Goal: Information Seeking & Learning: Learn about a topic

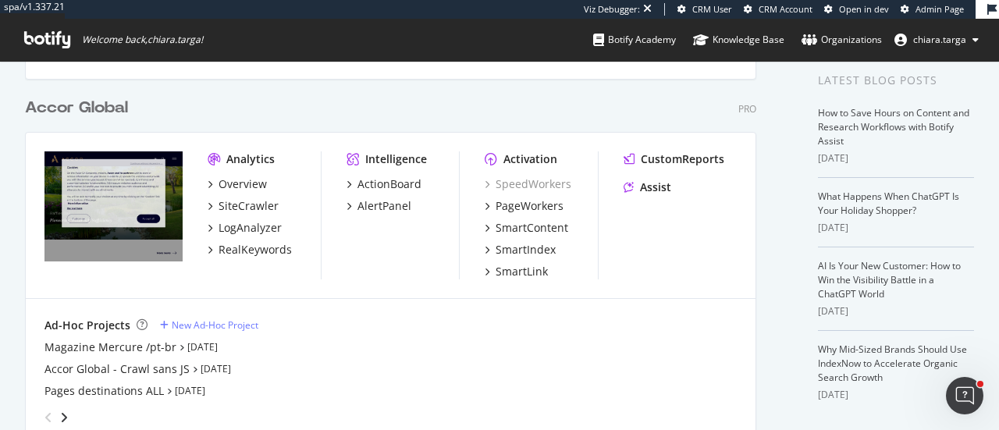
scroll to position [390, 0]
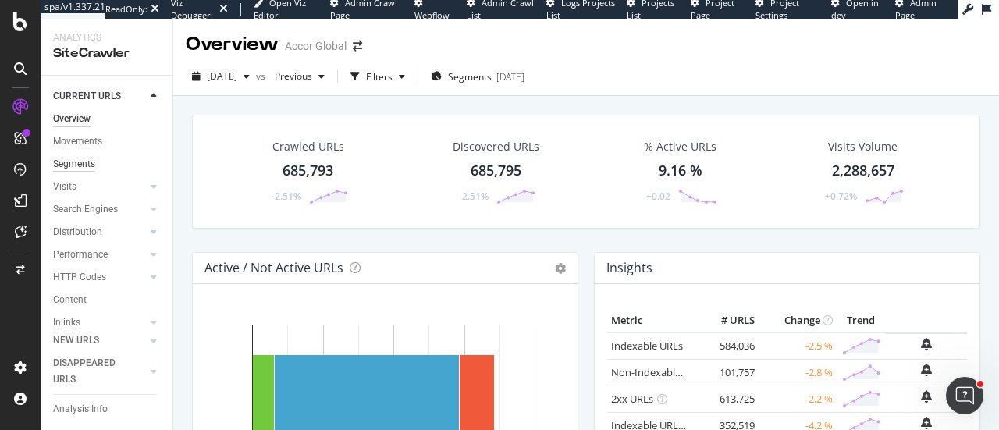
click at [81, 161] on div "Segments" at bounding box center [74, 164] width 42 height 16
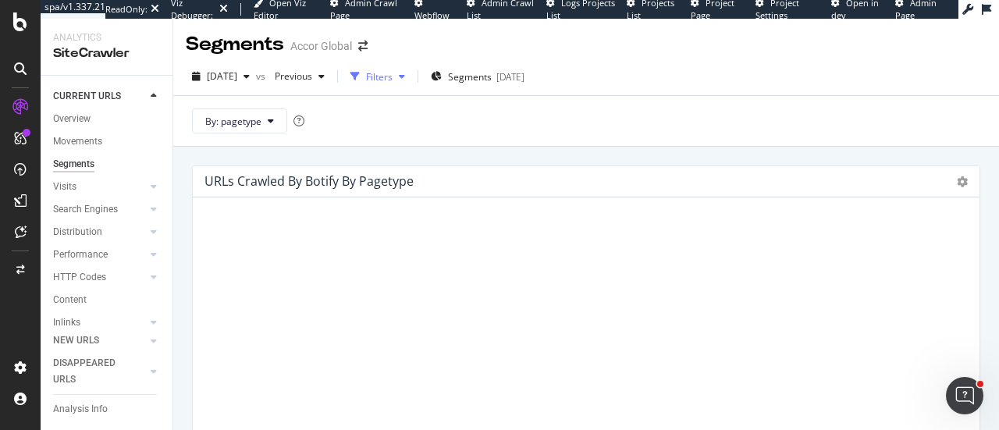
click at [393, 80] on div "Filters" at bounding box center [379, 76] width 27 height 13
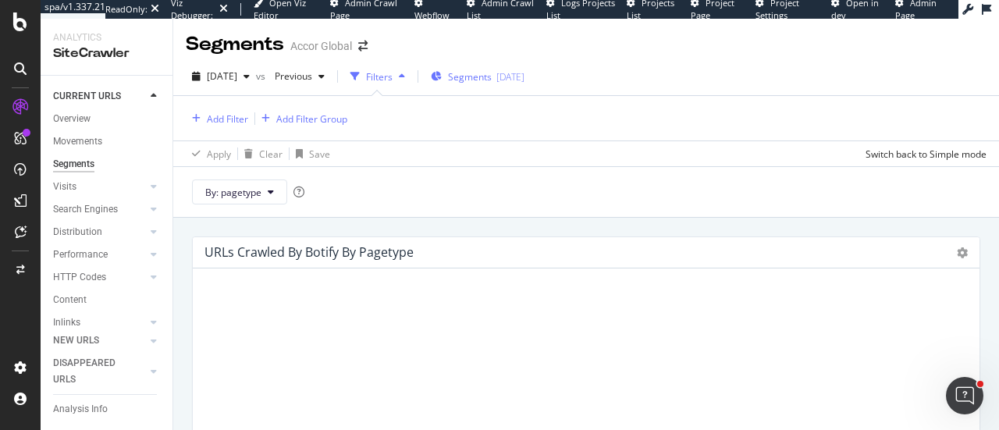
click at [490, 74] on span "Segments" at bounding box center [470, 76] width 44 height 13
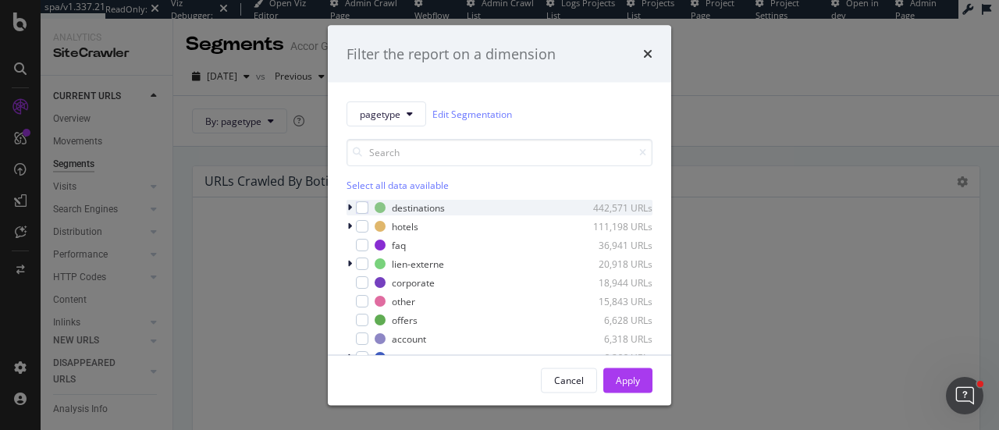
click at [348, 208] on icon "modal" at bounding box center [349, 207] width 5 height 9
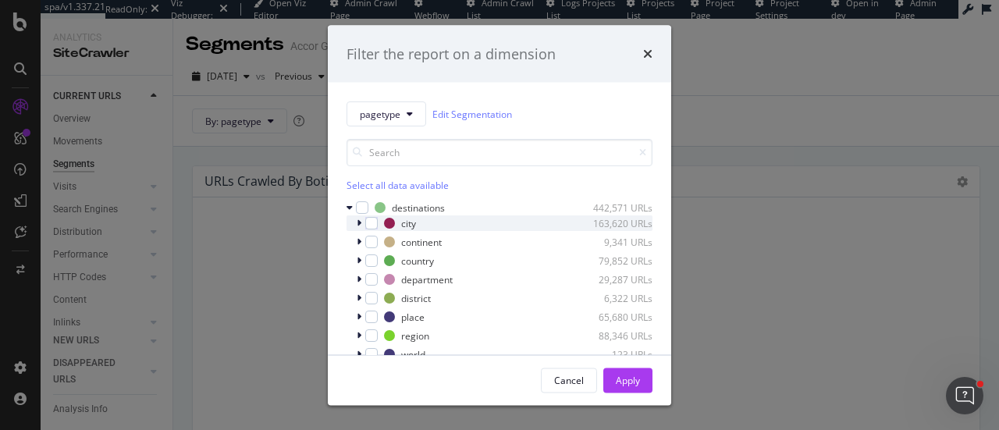
click at [362, 222] on div "modal" at bounding box center [360, 223] width 9 height 16
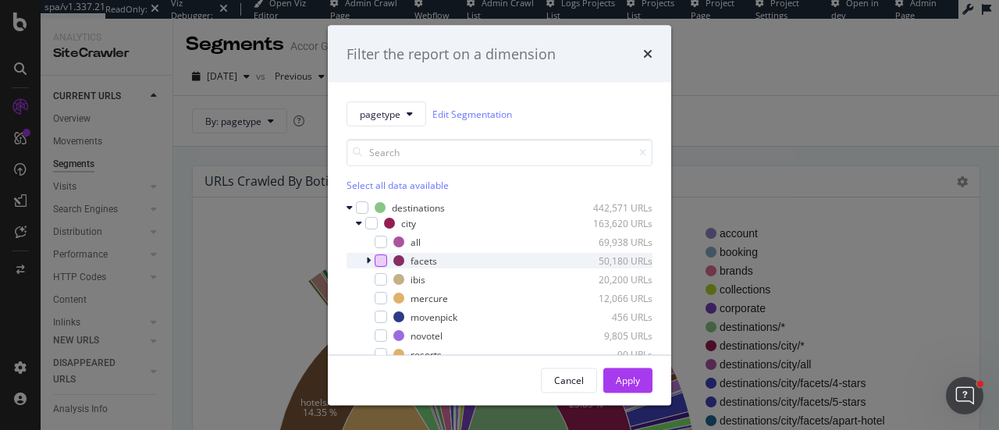
click at [377, 260] on div "modal" at bounding box center [381, 260] width 12 height 12
click at [632, 380] on div "Apply" at bounding box center [628, 379] width 24 height 13
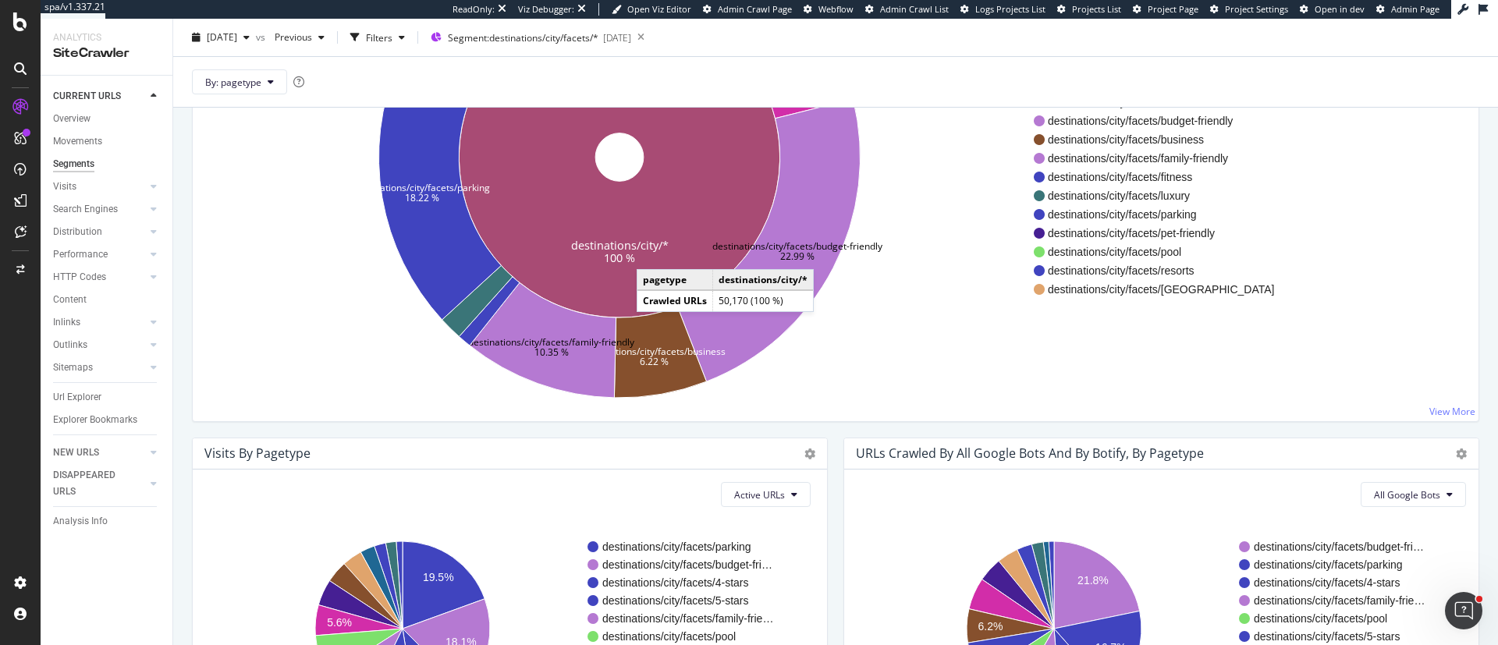
scroll to position [351, 0]
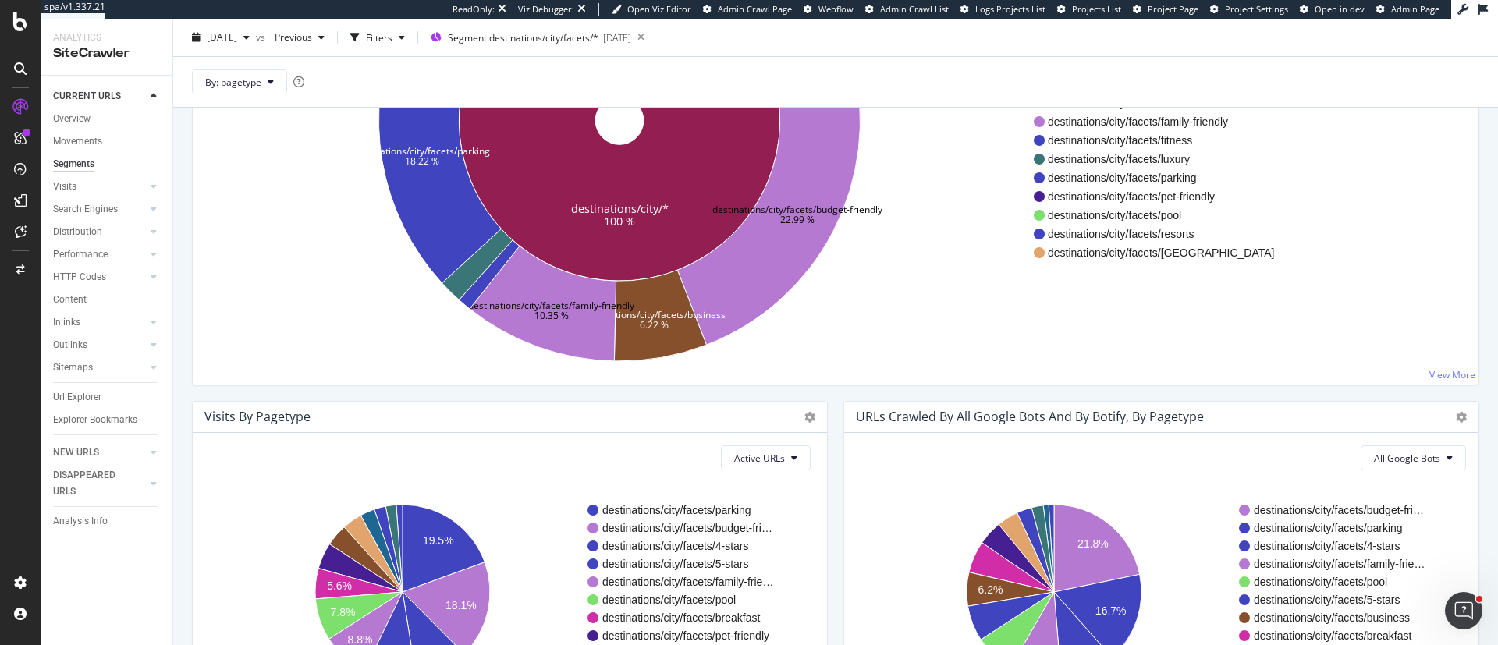
drag, startPoint x: 86, startPoint y: 365, endPoint x: 1470, endPoint y: 518, distance: 1392.8
click at [86, 365] on div "Sitemaps" at bounding box center [73, 368] width 40 height 16
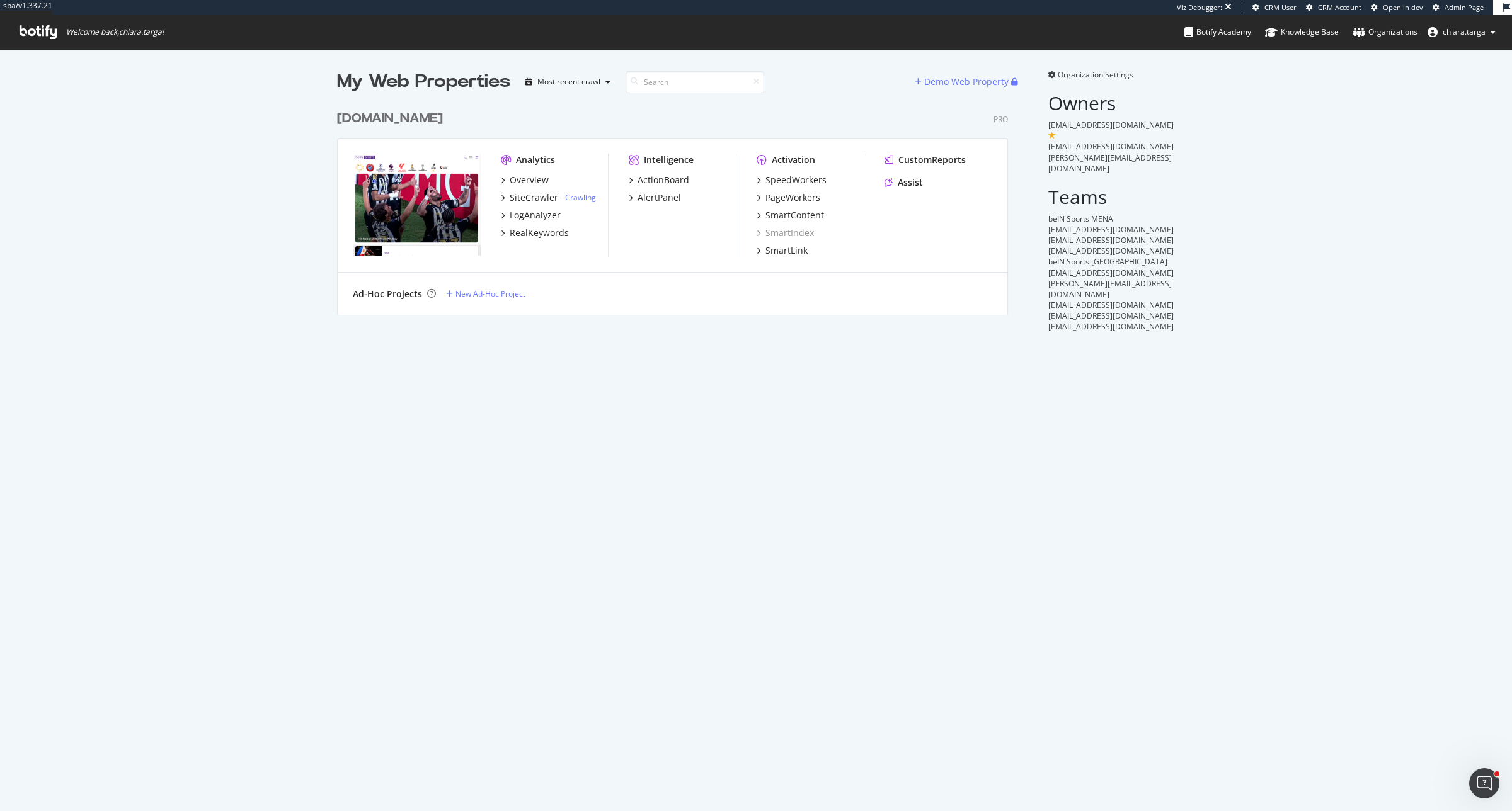
scroll to position [800, 1488]
click at [526, 215] on div "LogAnalyzer" at bounding box center [534, 215] width 51 height 13
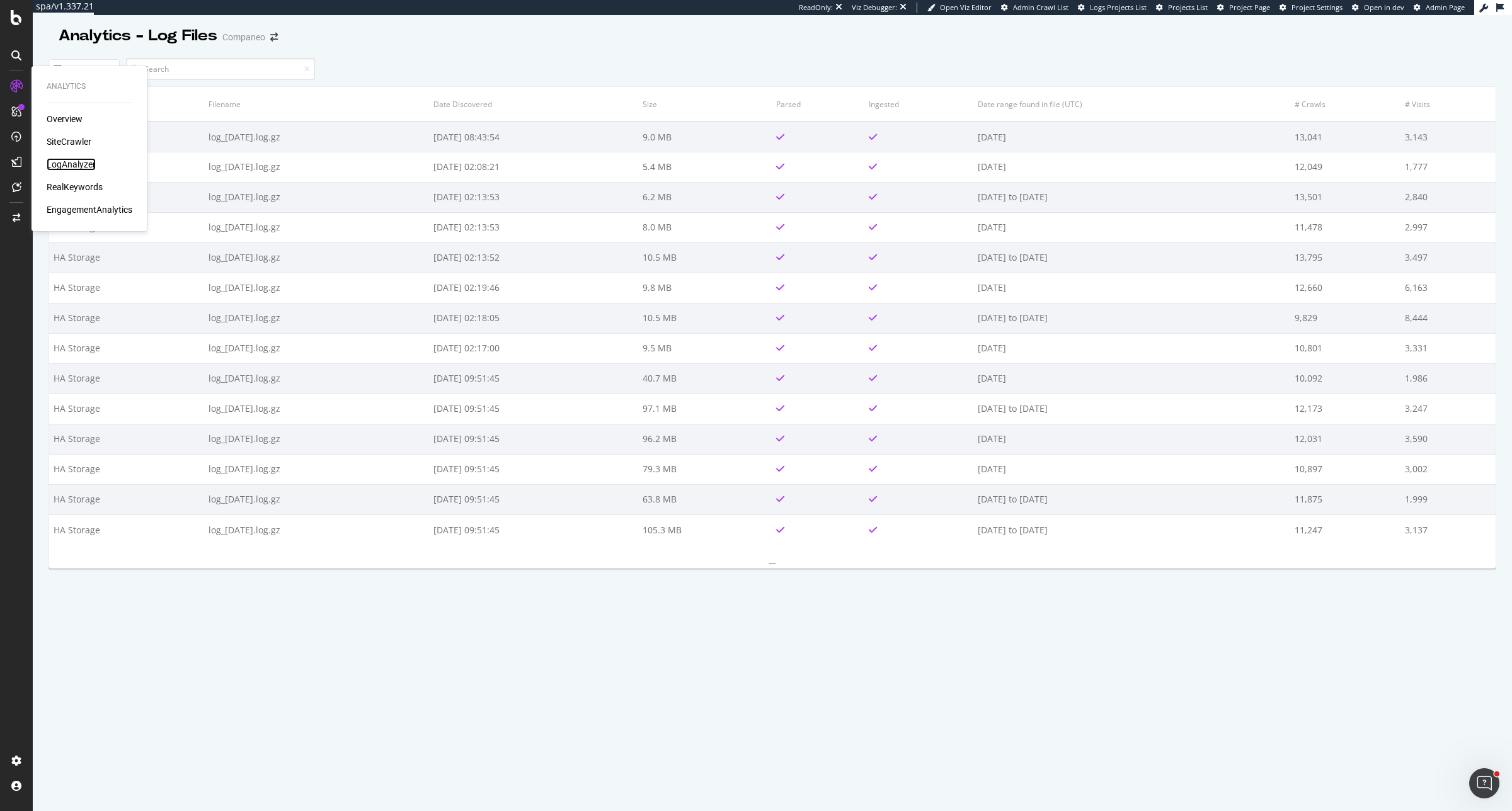
click at [74, 165] on div "LogAnalyzer" at bounding box center [71, 165] width 49 height 13
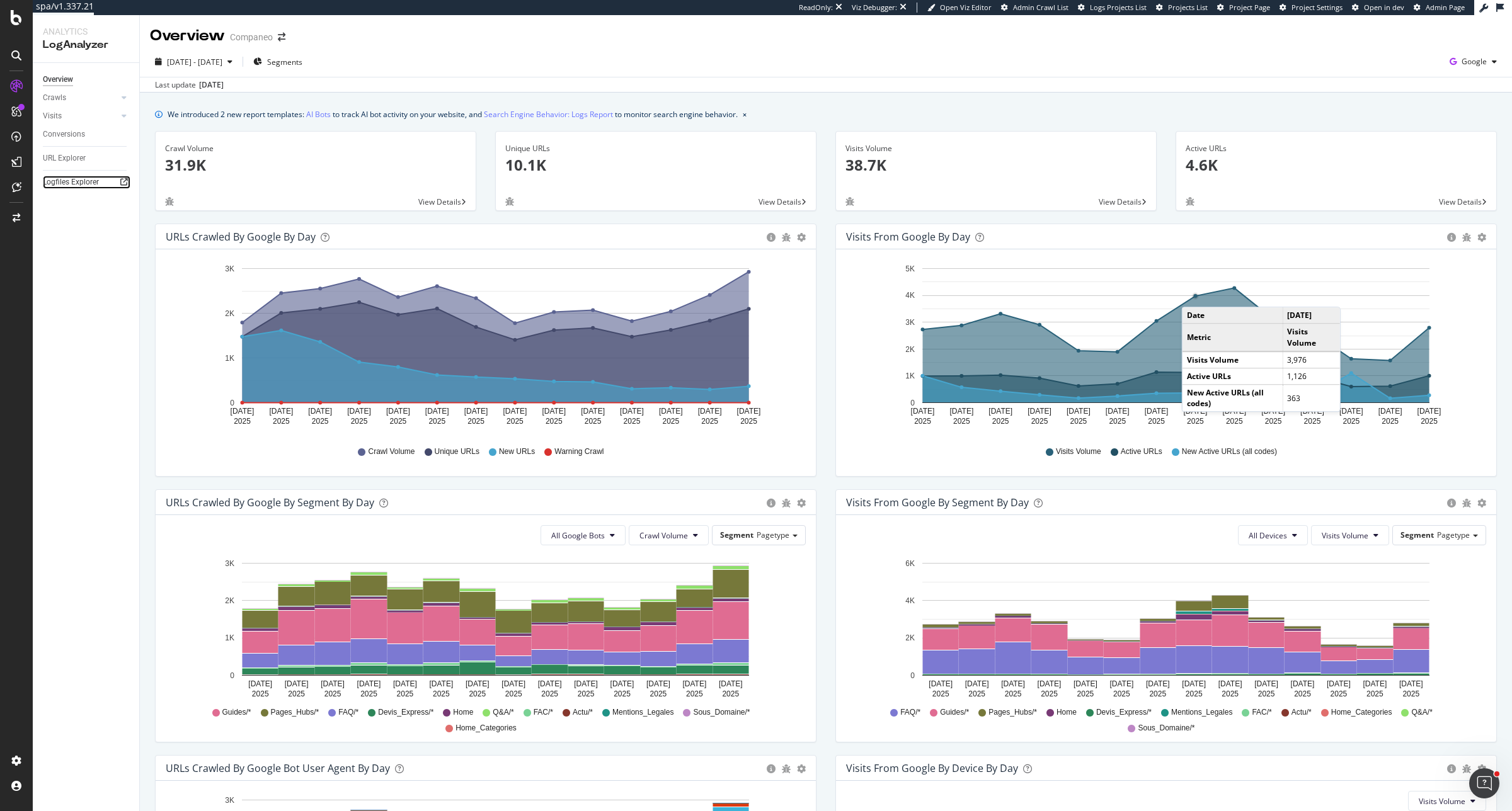
click at [128, 186] on icon at bounding box center [124, 182] width 7 height 7
click at [24, 18] on div at bounding box center [16, 17] width 30 height 15
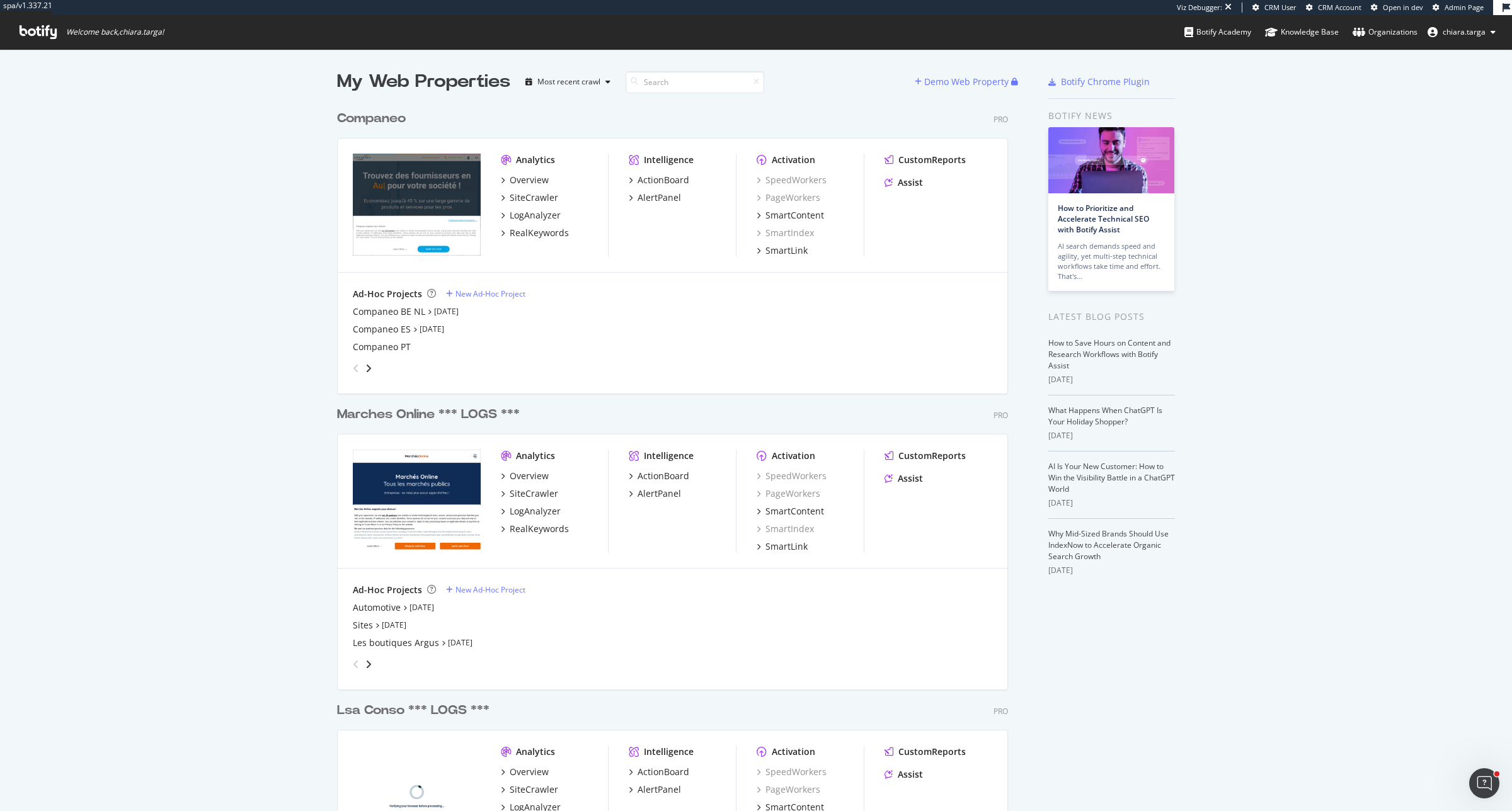
scroll to position [3357, 669]
click at [534, 507] on div "LogAnalyzer" at bounding box center [534, 512] width 51 height 13
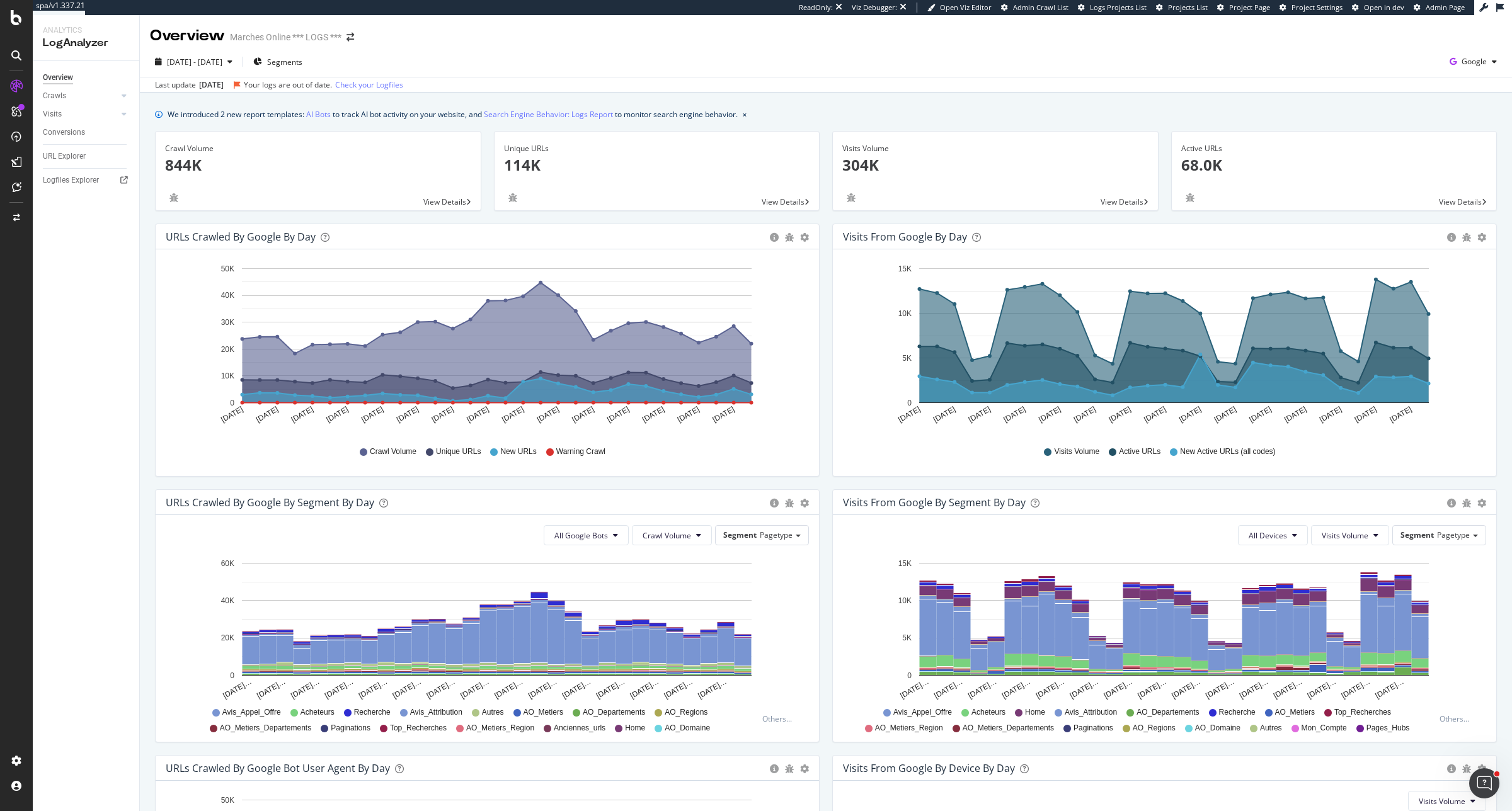
click at [19, 31] on div at bounding box center [16, 405] width 33 height 811
click at [19, 19] on icon at bounding box center [16, 17] width 11 height 15
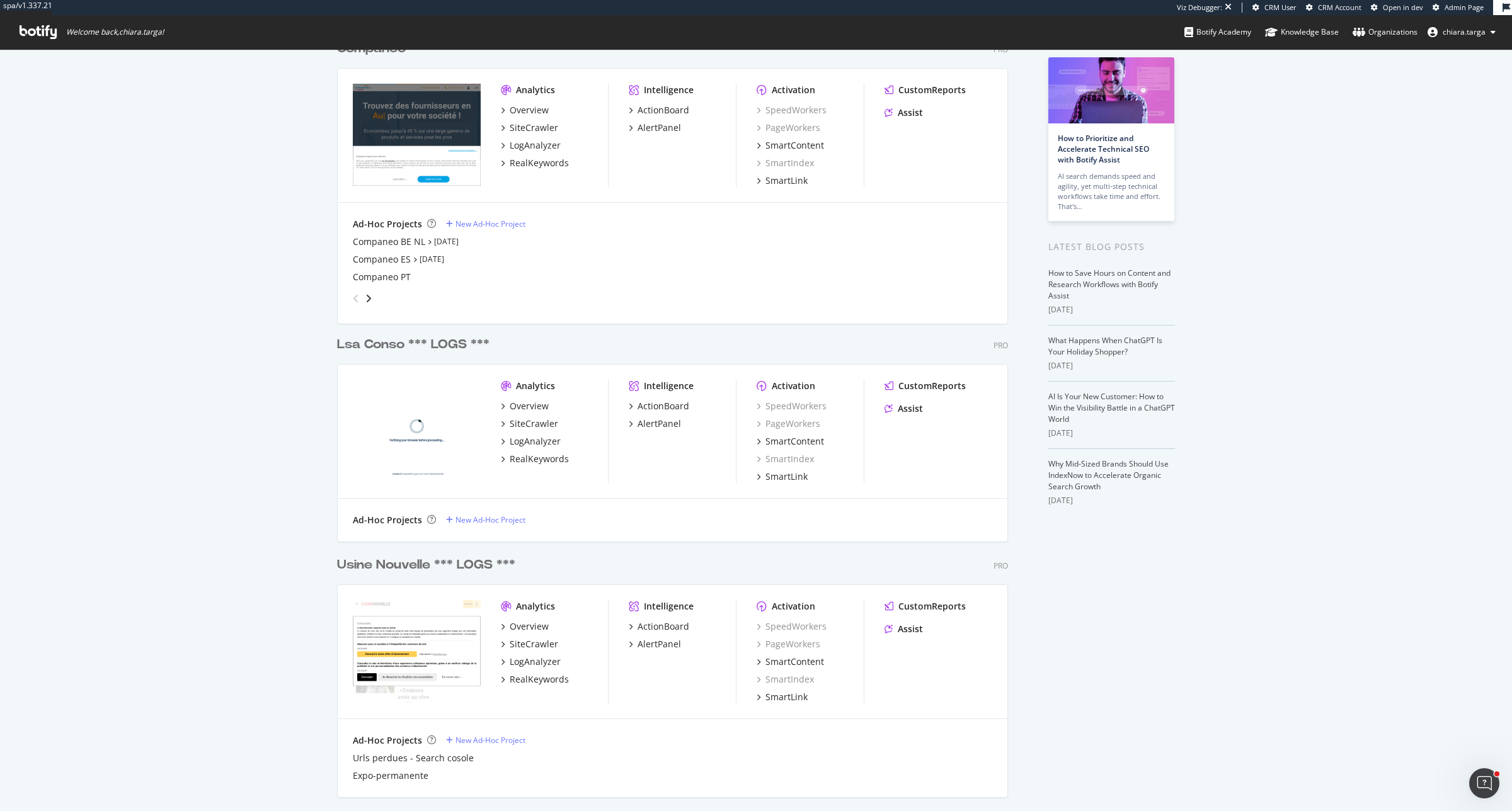
scroll to position [236, 0]
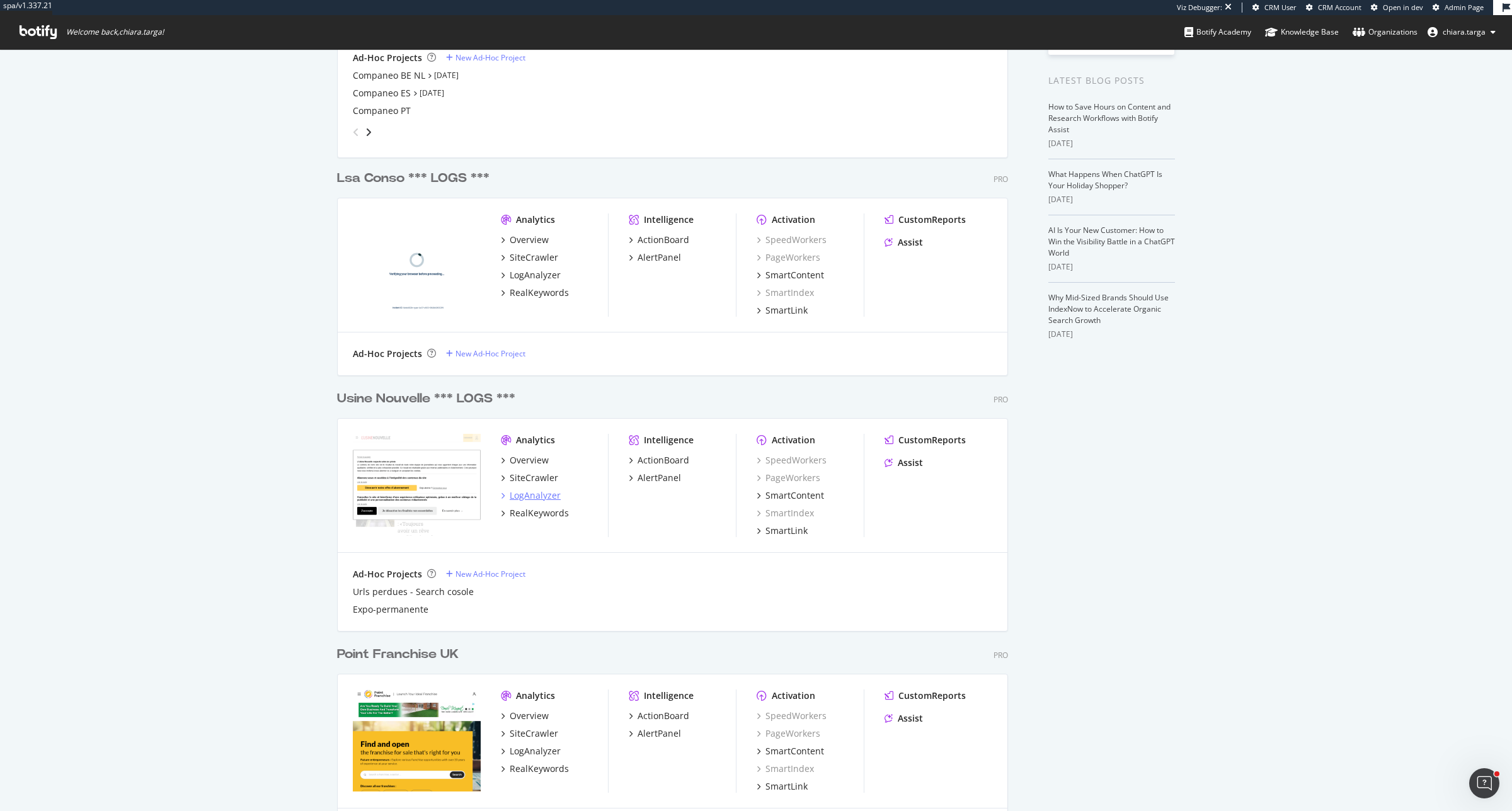
click at [534, 497] on div "LogAnalyzer" at bounding box center [534, 495] width 51 height 13
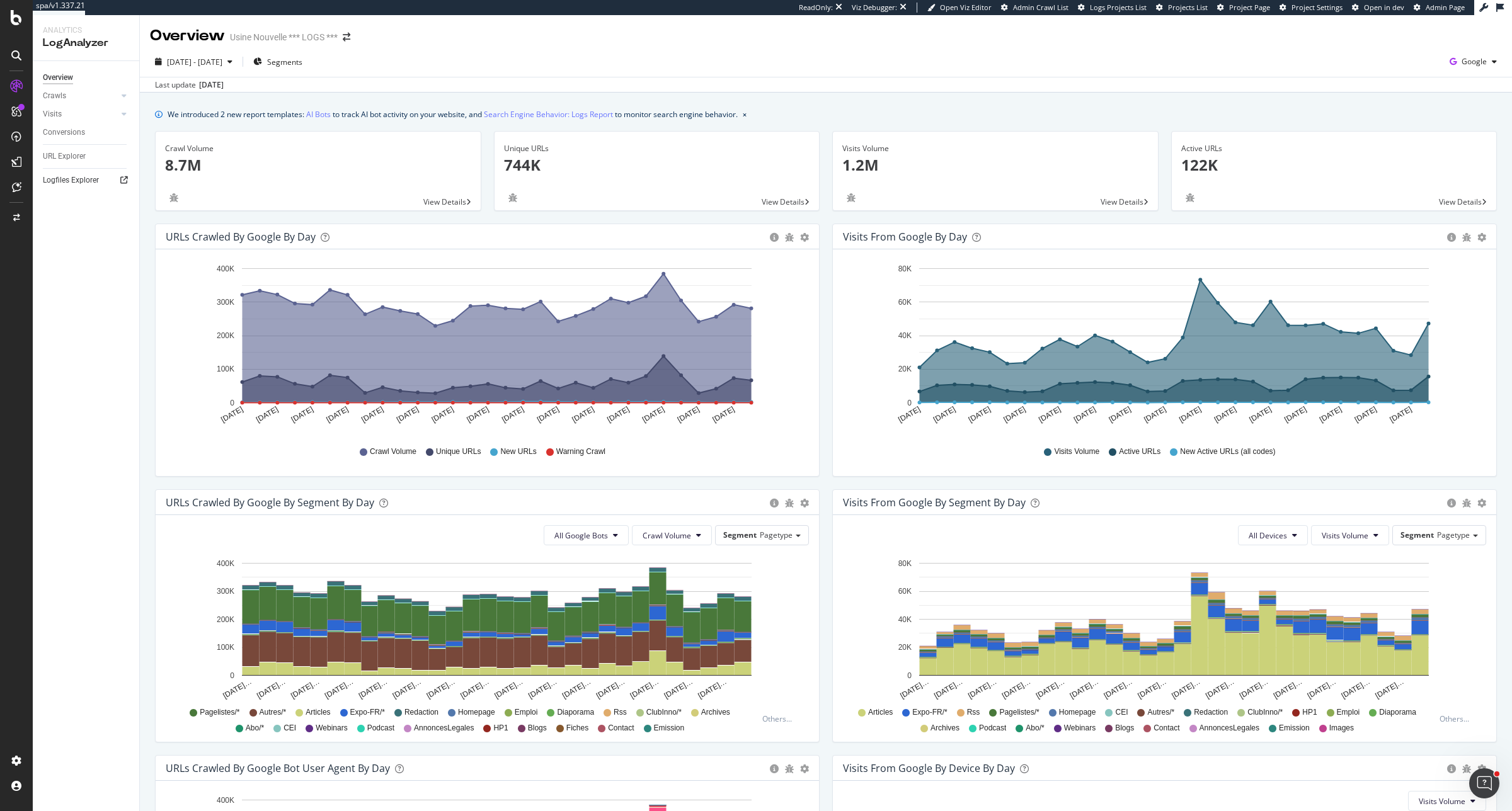
click at [121, 180] on icon at bounding box center [124, 180] width 7 height 7
